Goal: Transaction & Acquisition: Purchase product/service

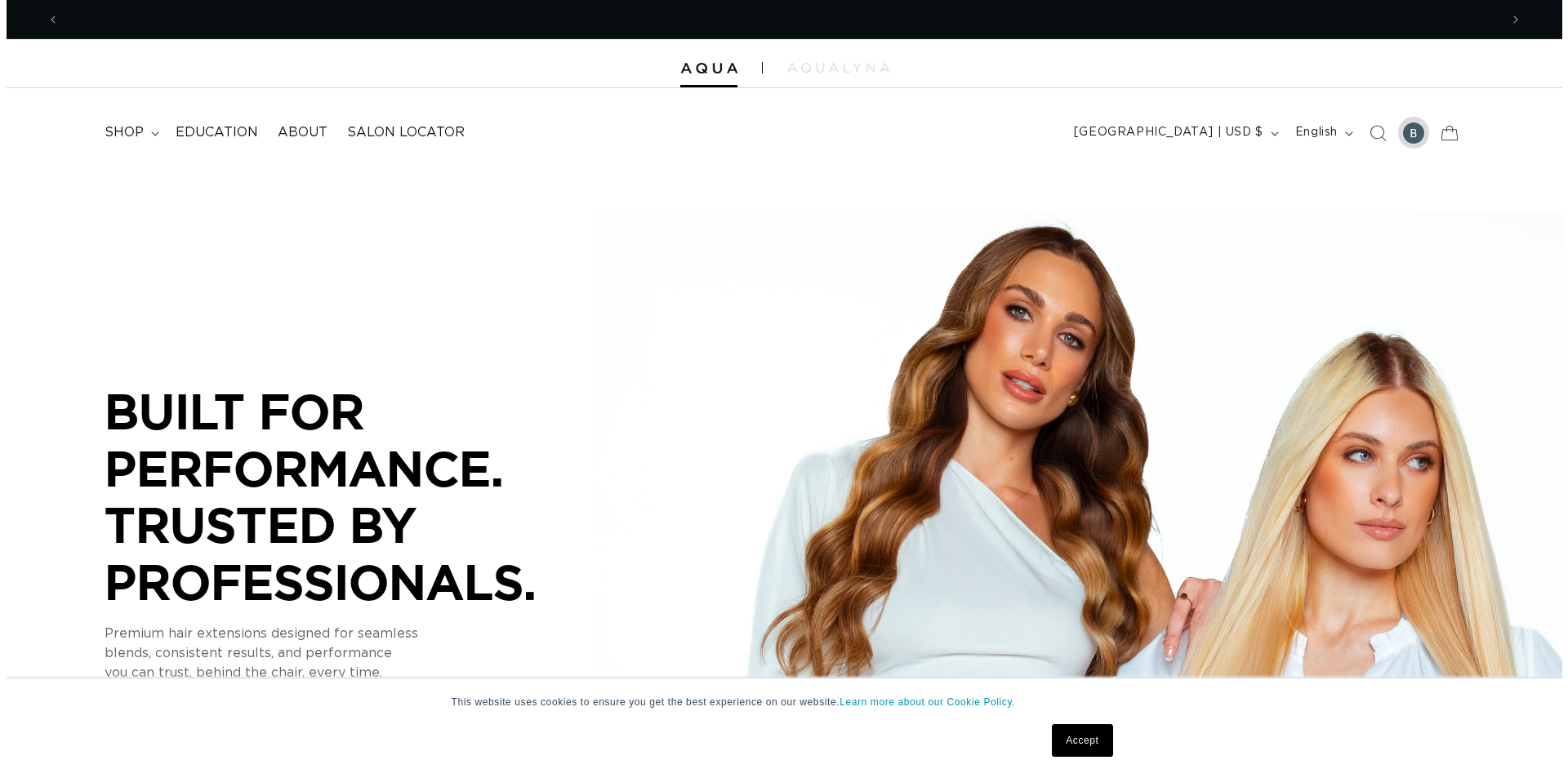
scroll to position [0, 1439]
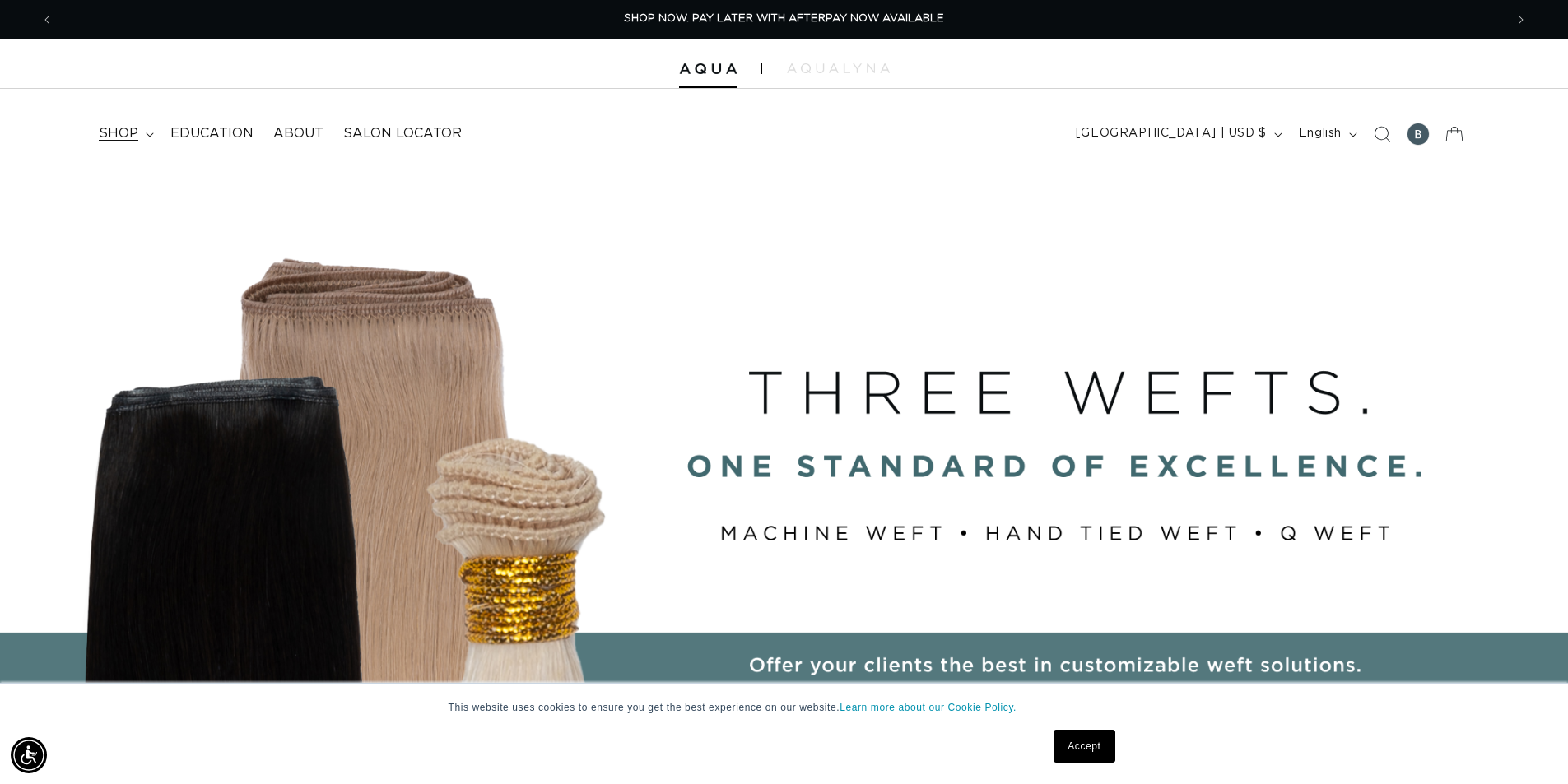
click at [145, 140] on summary "shop" at bounding box center [124, 134] width 72 height 37
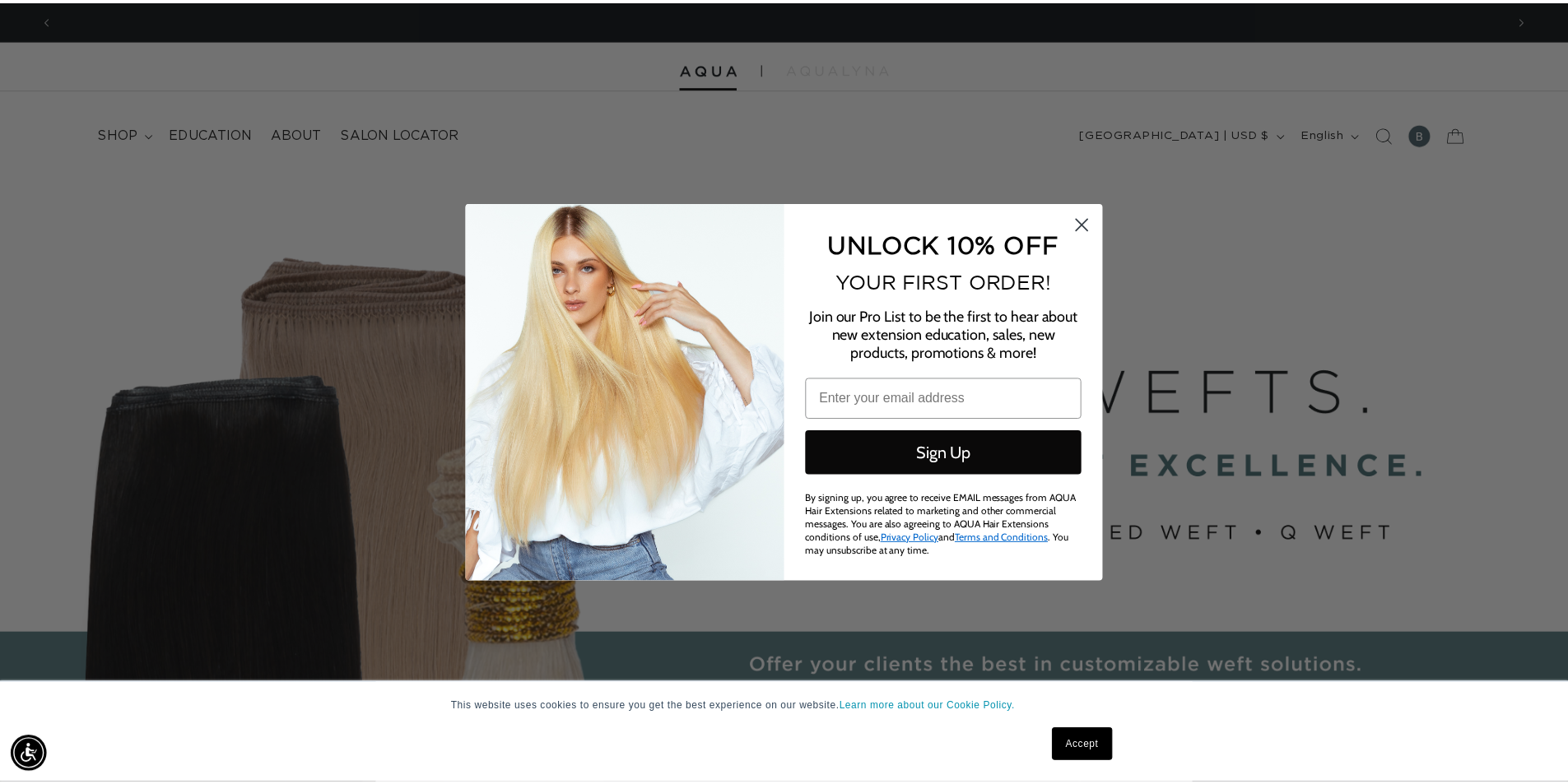
scroll to position [0, 2928]
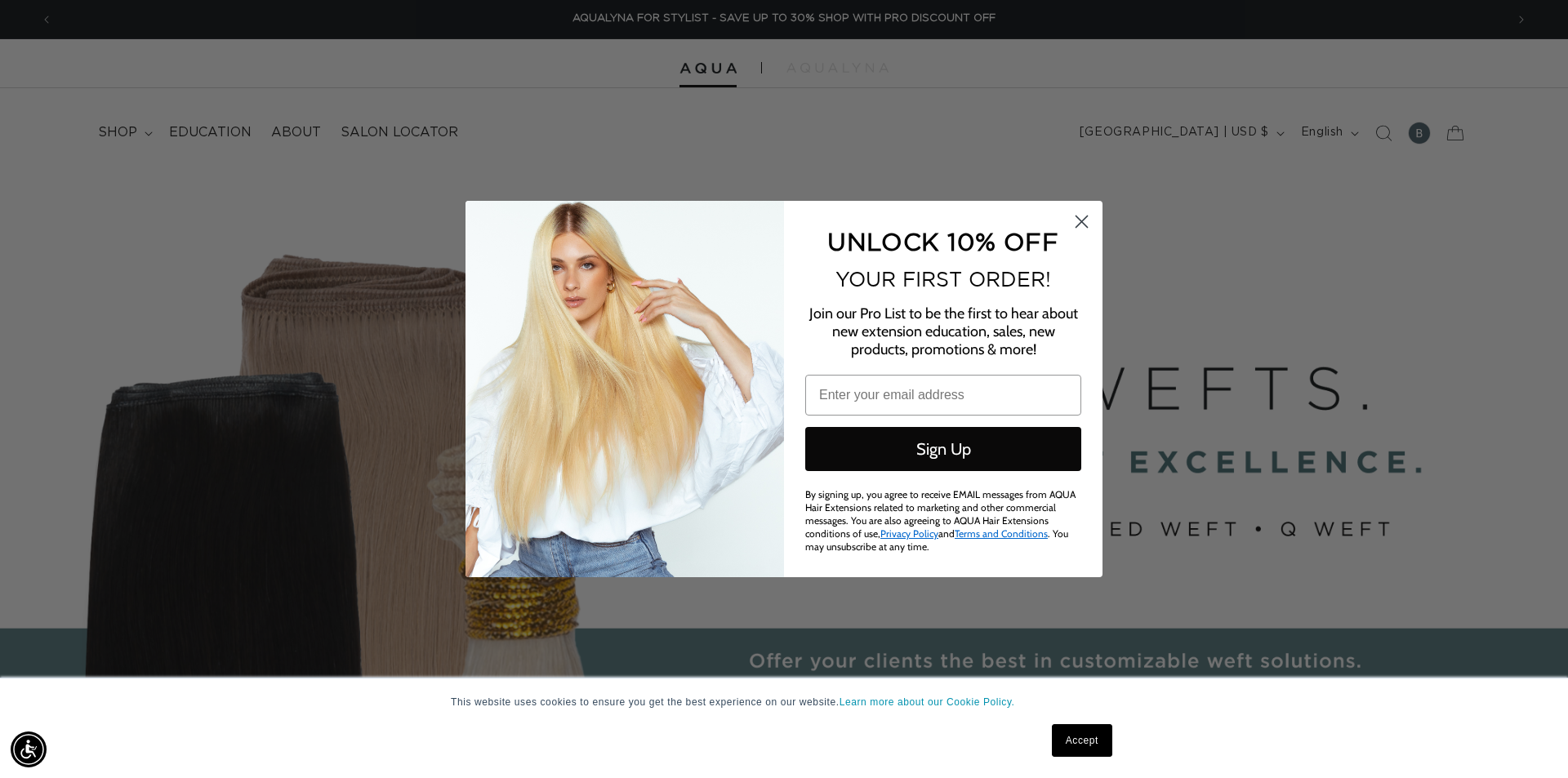
click at [149, 133] on div "Close dialog UNLOCK 10% OFF YOUR FIRST ORDER! Join our Pro List to be the first…" at bounding box center [784, 389] width 1568 height 778
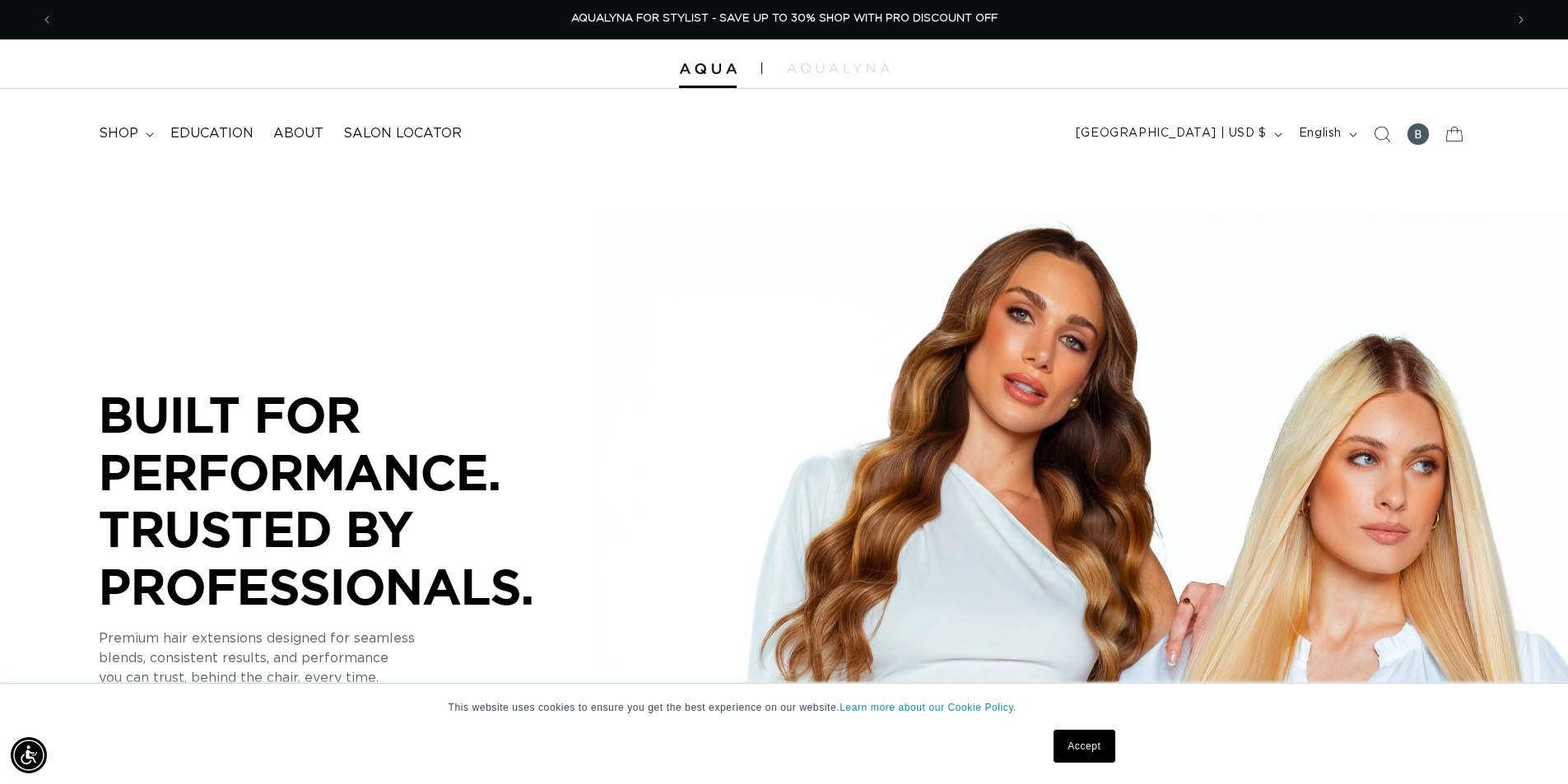
scroll to position [0, 2903]
click at [150, 136] on icon at bounding box center [149, 135] width 8 height 5
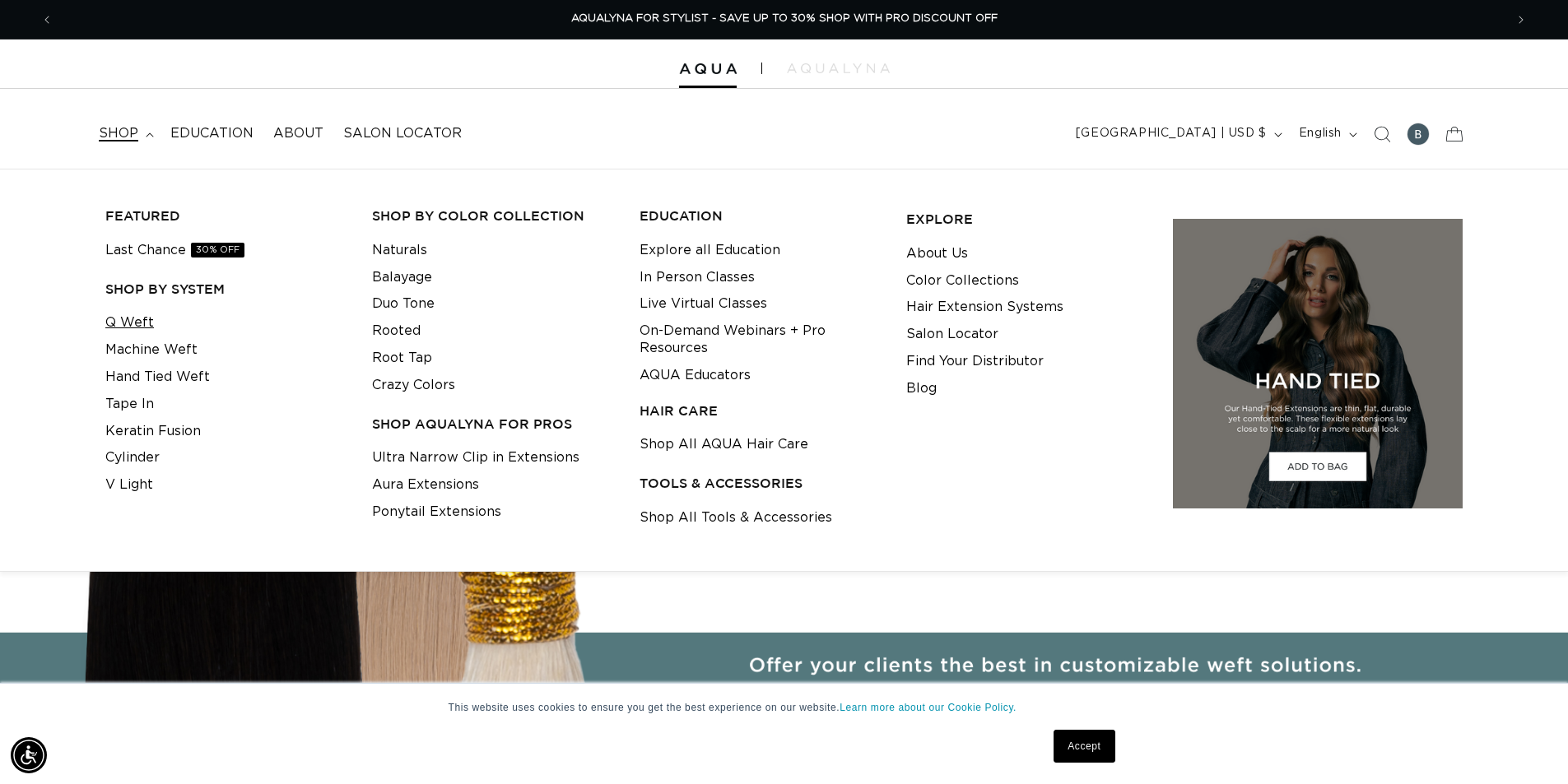
click at [134, 326] on link "Q Weft" at bounding box center [129, 323] width 48 height 28
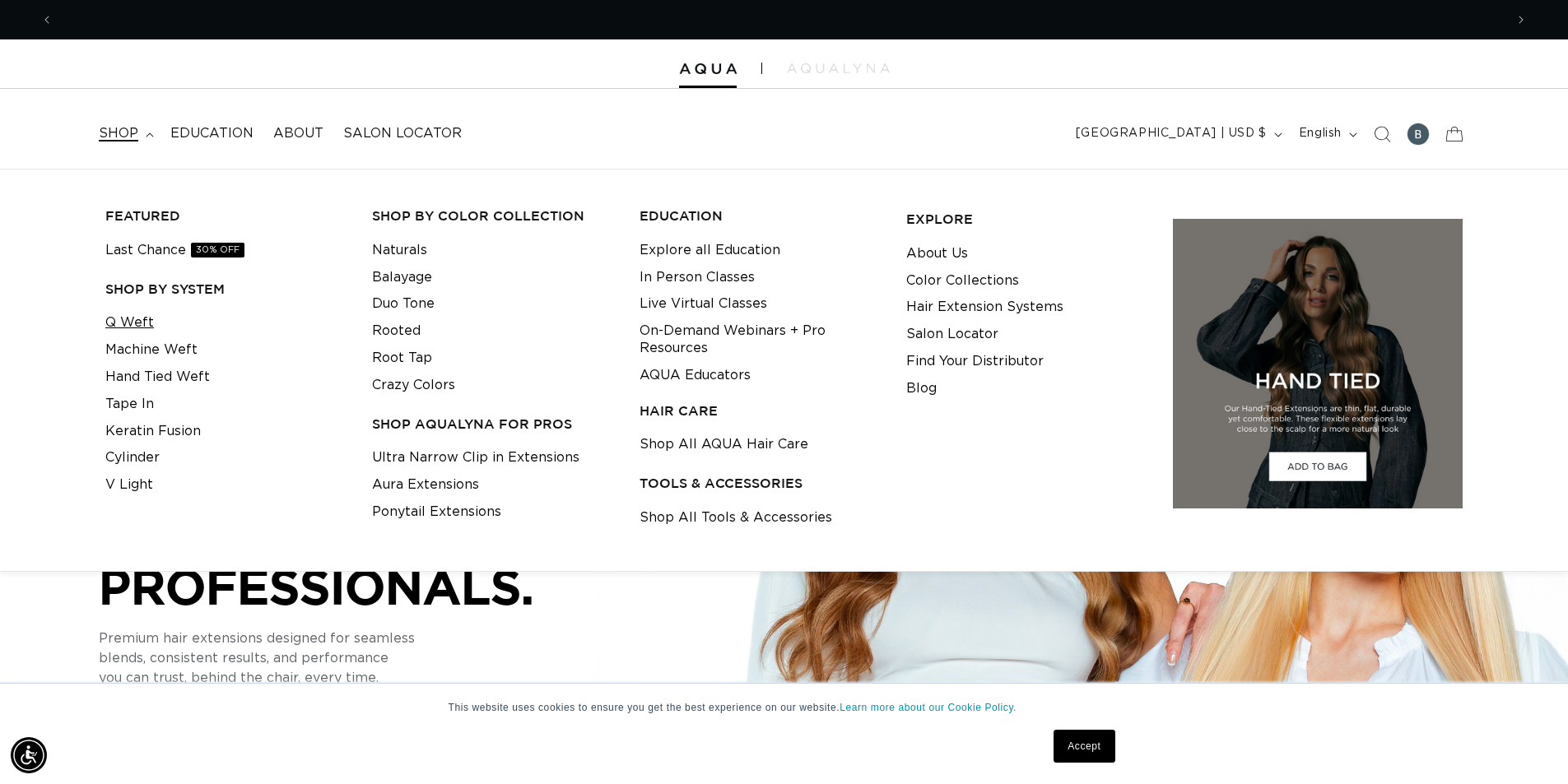
scroll to position [0, 0]
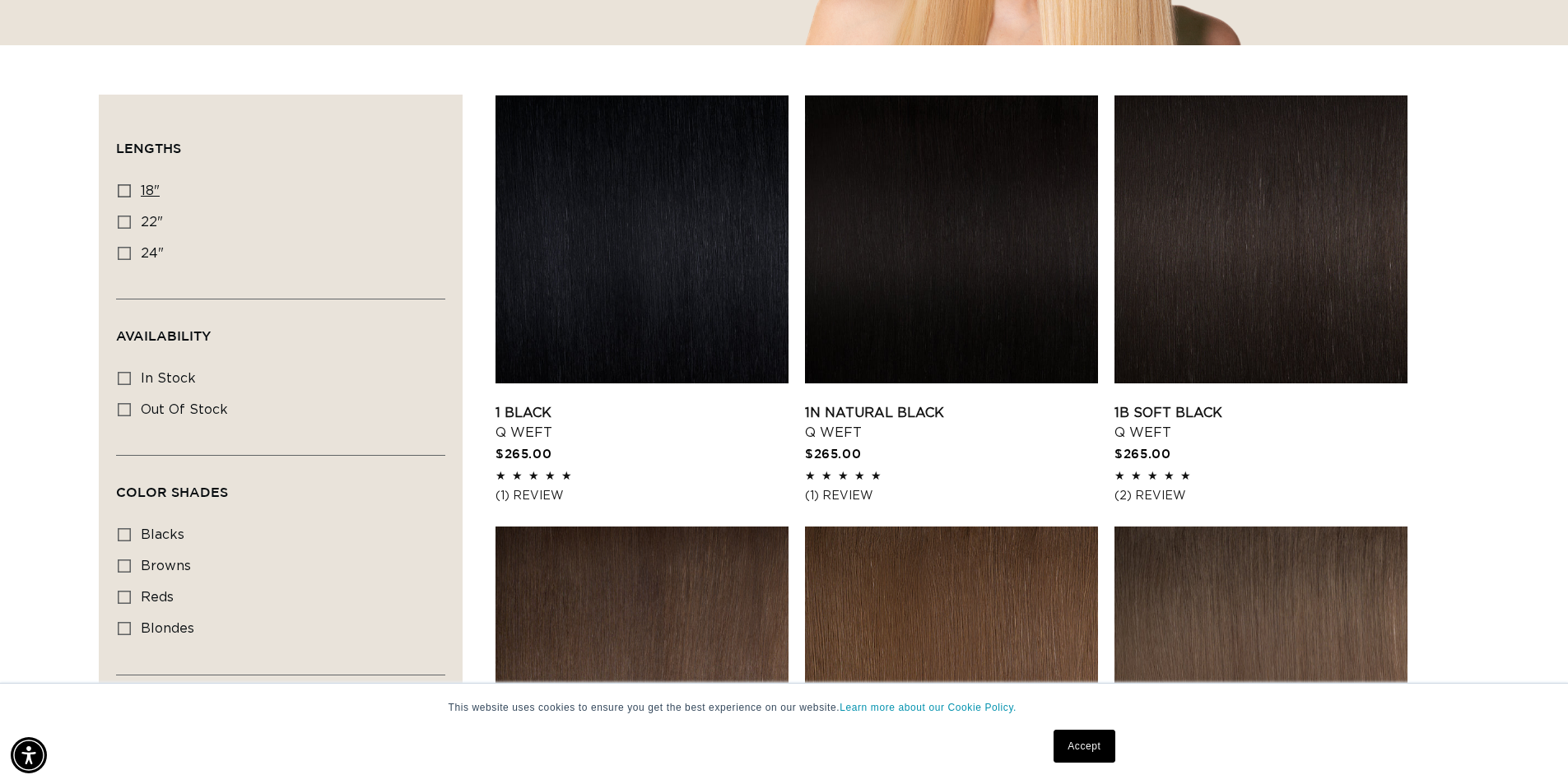
scroll to position [0, 2903]
click at [127, 189] on icon at bounding box center [124, 191] width 13 height 13
click at [127, 189] on input "18" 18" (5 products)" at bounding box center [124, 191] width 13 height 13
checkbox input "true"
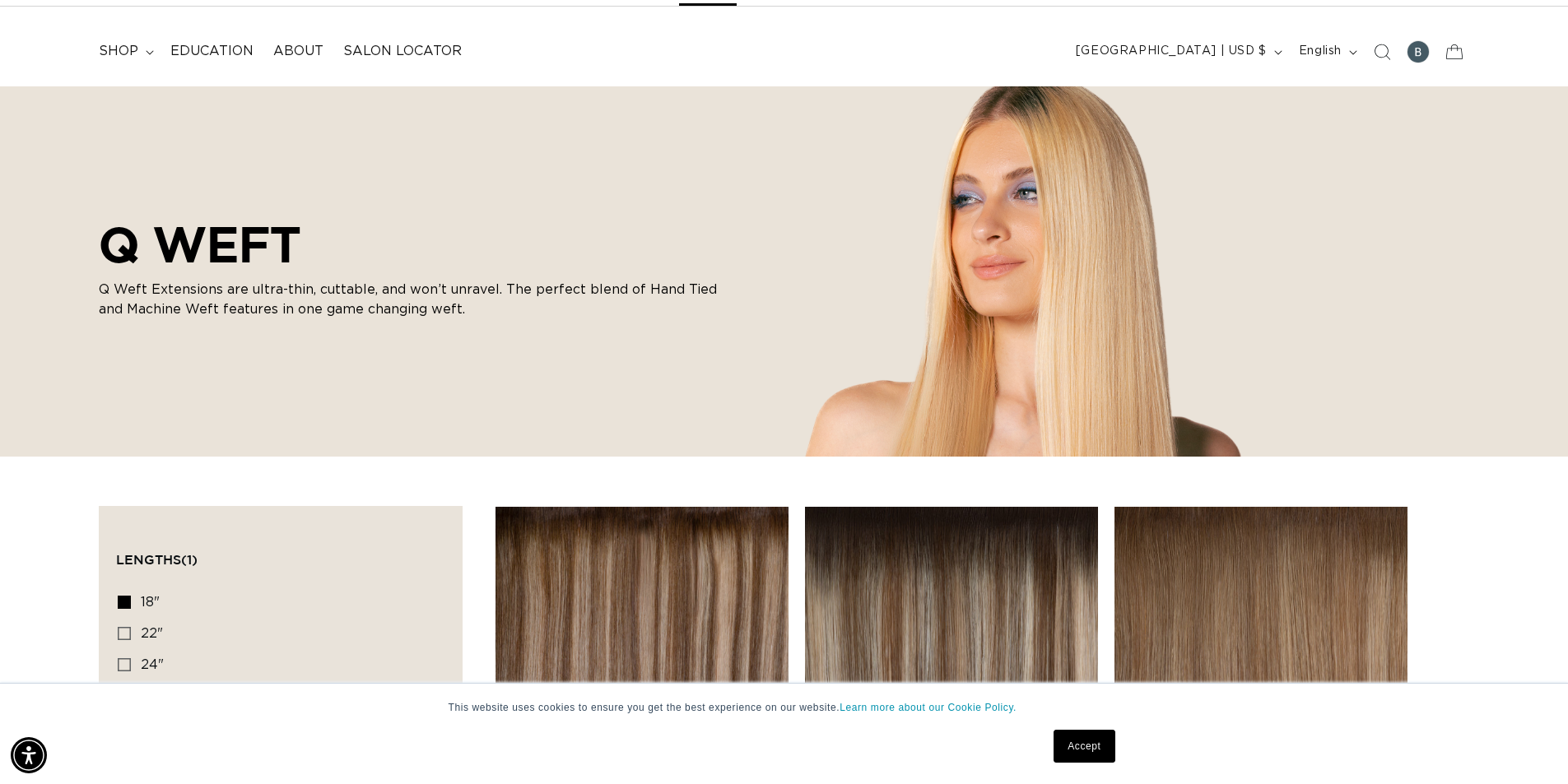
scroll to position [0, 2903]
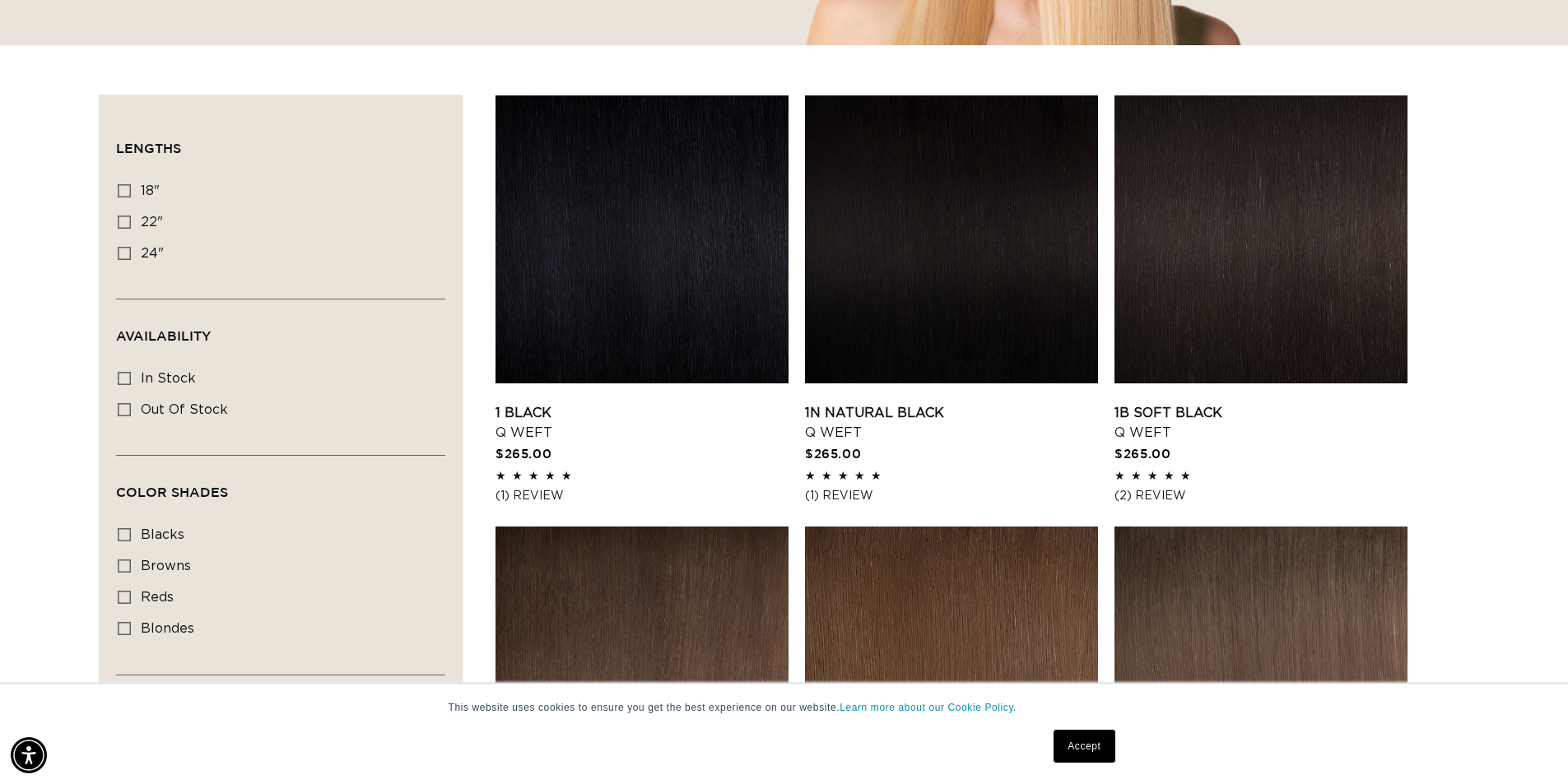
click at [116, 530] on div "Color Shades blacks blacks (7 products) browns browns (24 products) reds reds (…" at bounding box center [280, 594] width 329 height 159
click at [133, 529] on label "blacks blacks (7 products)" at bounding box center [276, 535] width 317 height 31
click at [131, 529] on input "blacks blacks (7 products)" at bounding box center [124, 534] width 13 height 13
checkbox input "true"
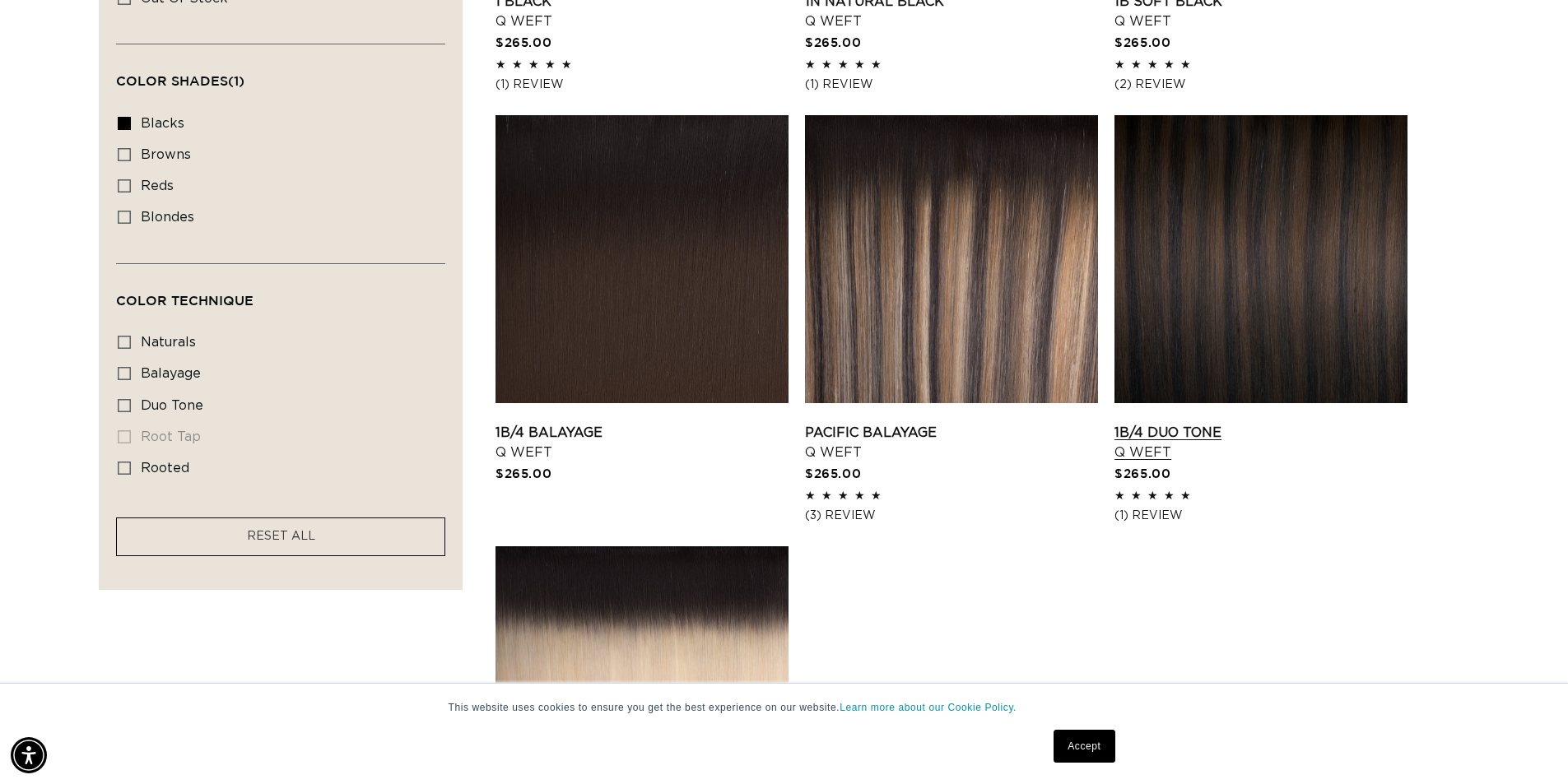
scroll to position [0, 2903]
click at [1209, 422] on link "1B/4 Duo Tone Q Weft" at bounding box center [1261, 442] width 293 height 39
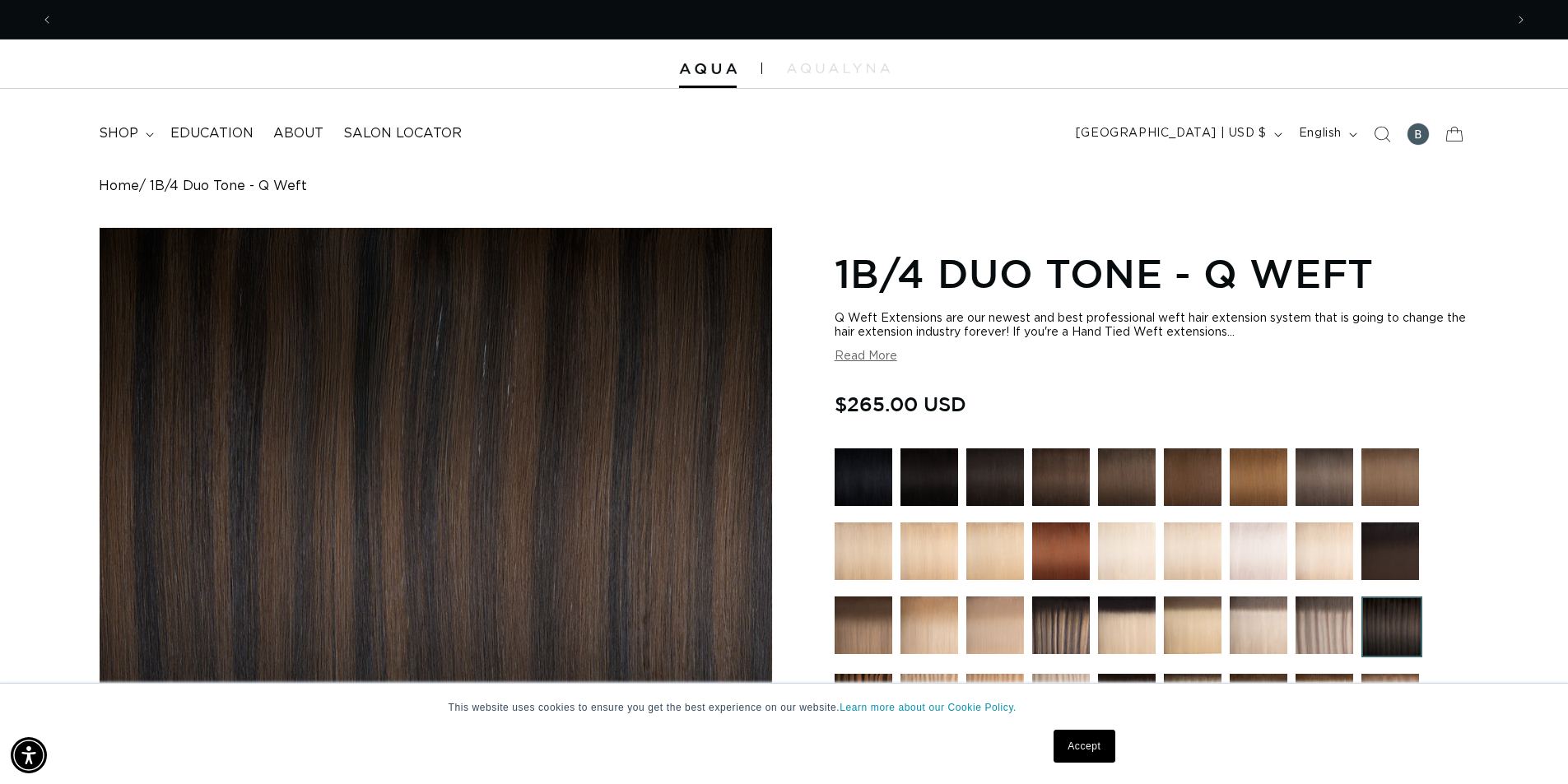
scroll to position [0, 1451]
